Goal: Task Accomplishment & Management: Manage account settings

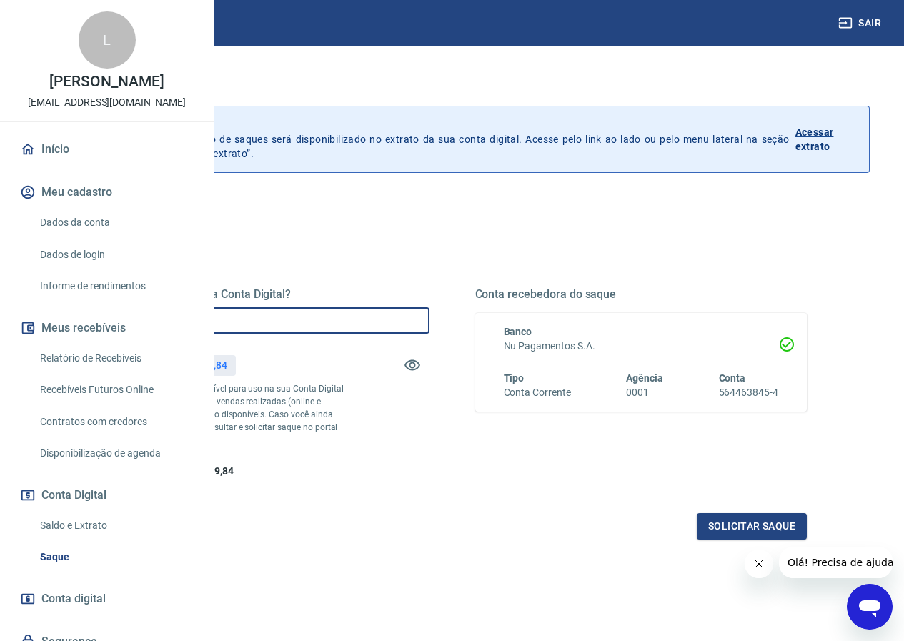
click at [348, 321] on input "R$ 0,00" at bounding box center [263, 320] width 332 height 26
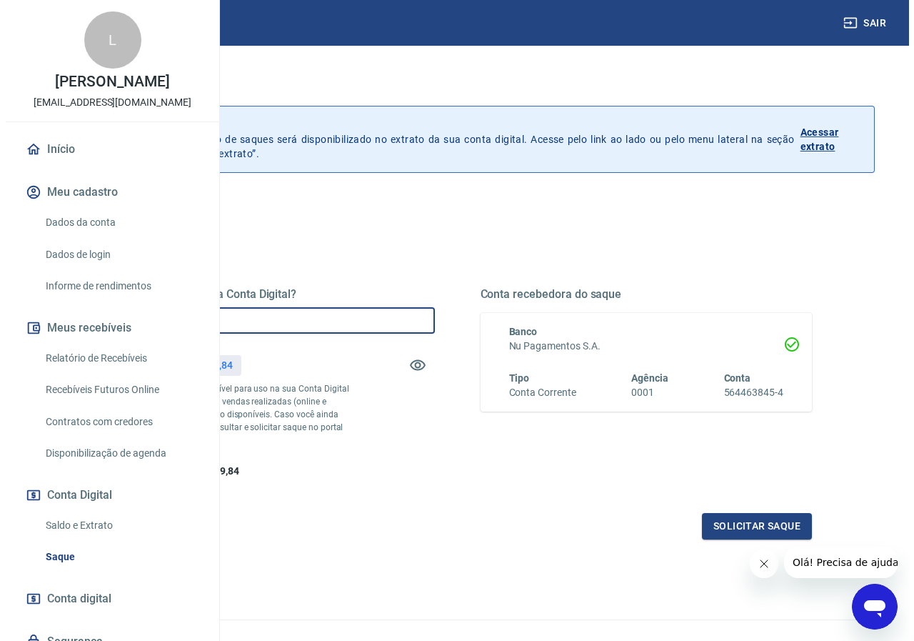
scroll to position [91, 0]
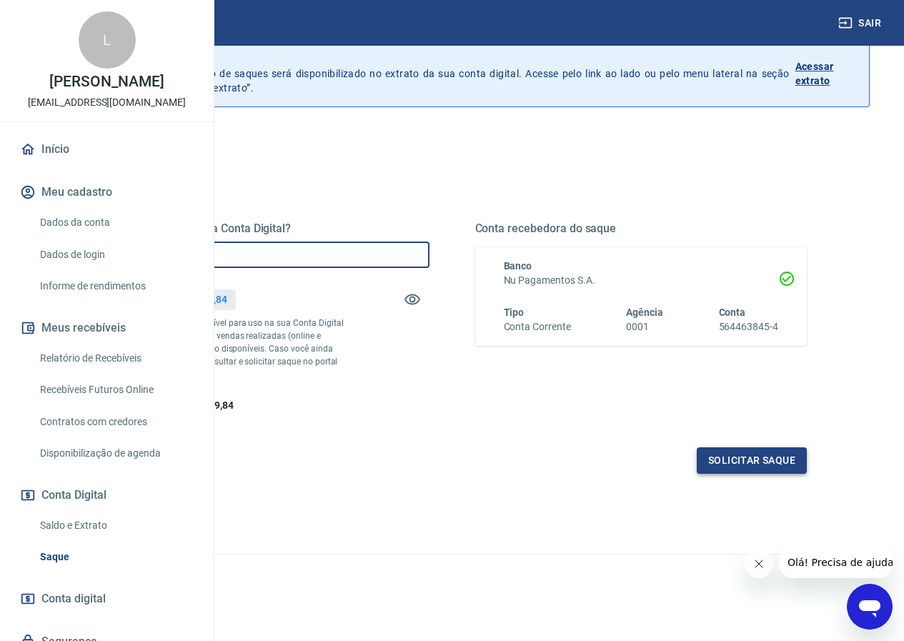
type input "R$ 3.000,00"
click at [745, 462] on button "Solicitar saque" at bounding box center [752, 460] width 110 height 26
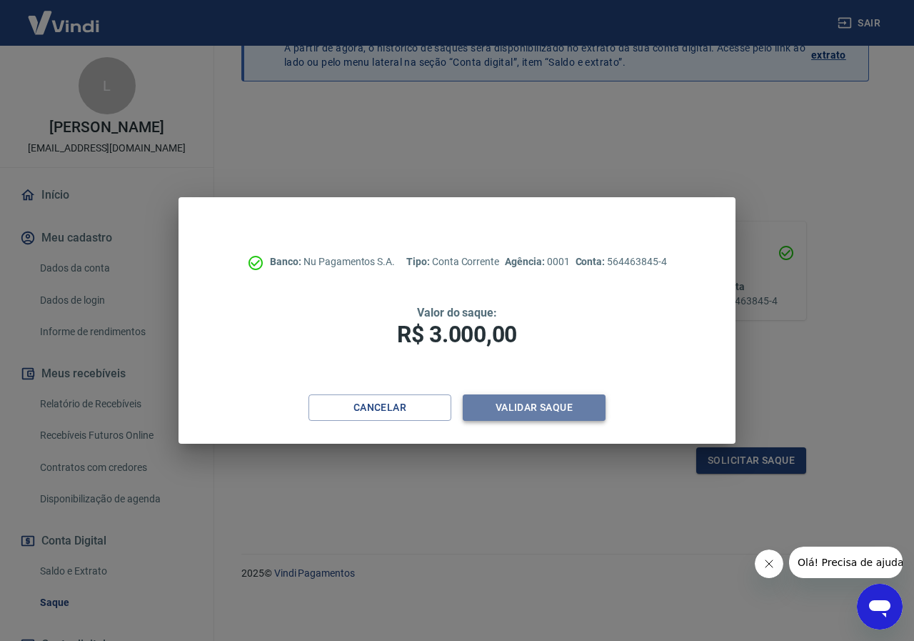
click at [524, 405] on button "Validar saque" at bounding box center [534, 407] width 143 height 26
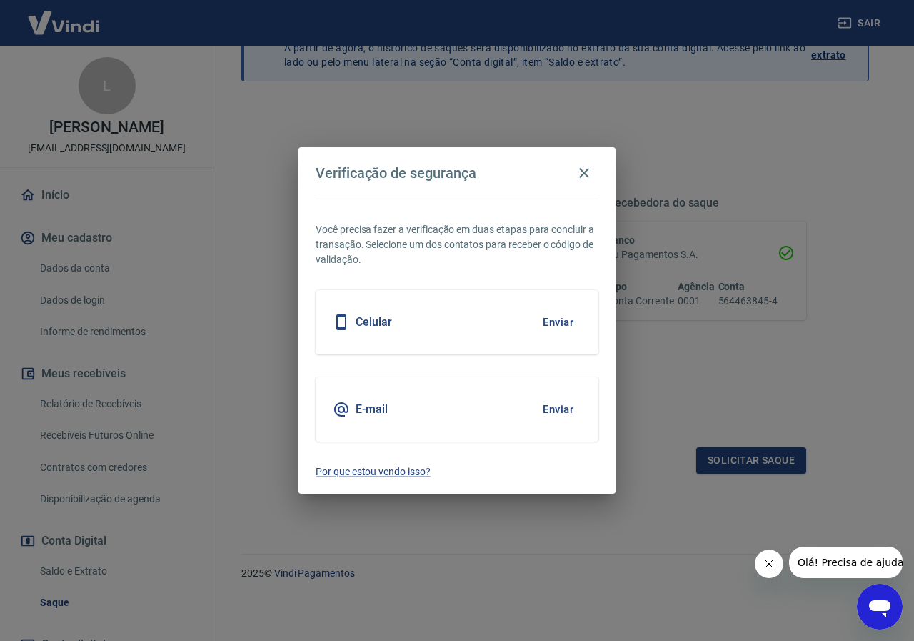
click at [410, 323] on div "Celular Enviar" at bounding box center [457, 322] width 283 height 64
click at [340, 319] on icon at bounding box center [341, 322] width 17 height 17
click at [561, 319] on button "Enviar" at bounding box center [558, 322] width 46 height 30
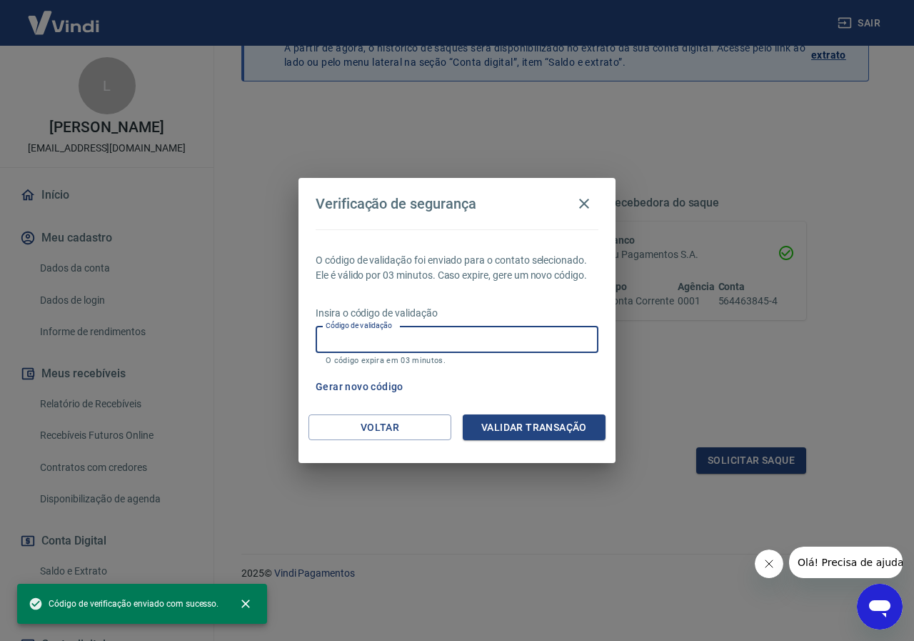
click at [366, 341] on input "Código de validação" at bounding box center [457, 339] width 283 height 26
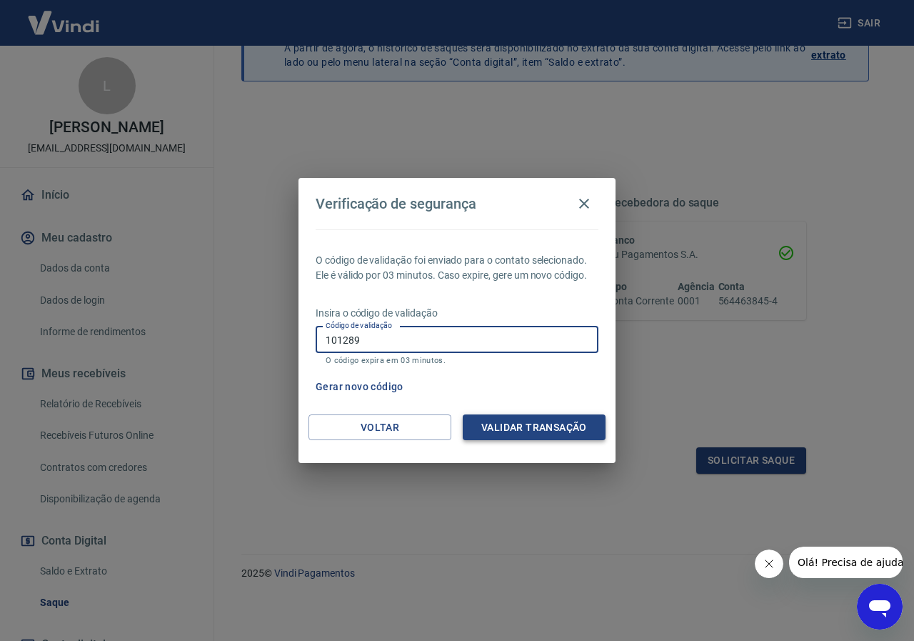
type input "101289"
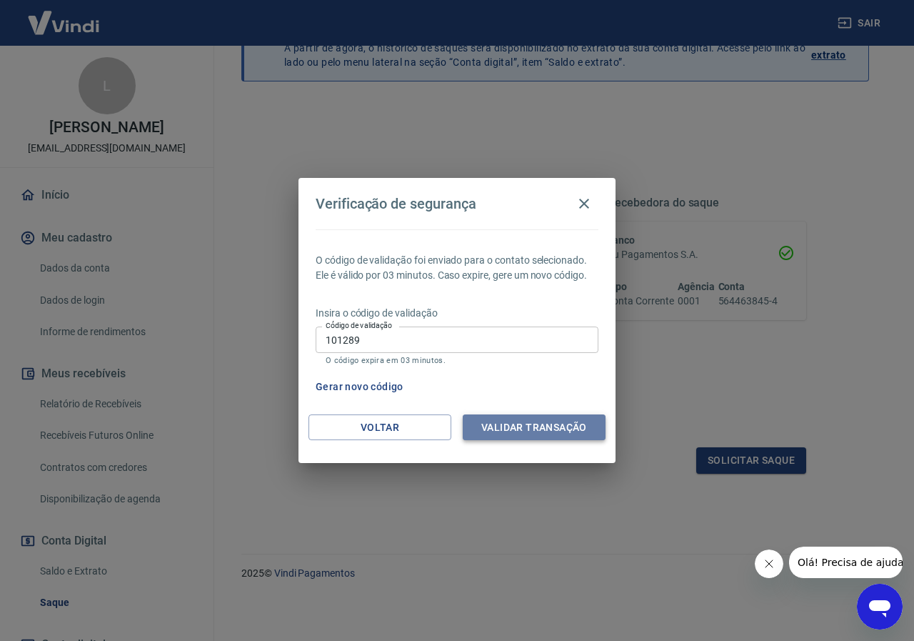
click at [570, 432] on button "Validar transação" at bounding box center [534, 427] width 143 height 26
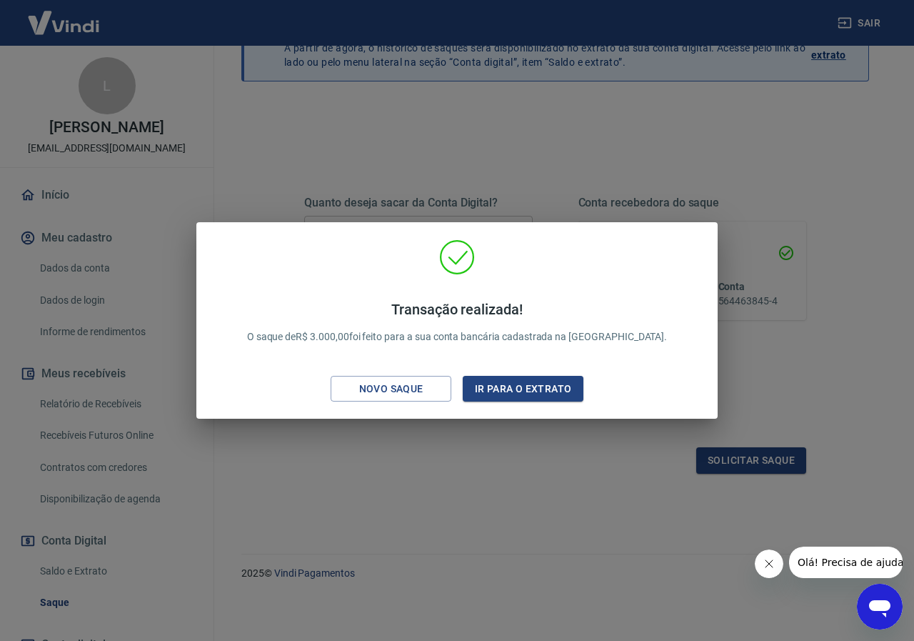
click at [682, 253] on div "Transação realizada! O saque de R$ 3.000,00 foi feito para a sua conta bancária…" at bounding box center [457, 323] width 499 height 169
click at [509, 392] on button "Ir para o extrato" at bounding box center [523, 389] width 121 height 26
